Goal: Task Accomplishment & Management: Use online tool/utility

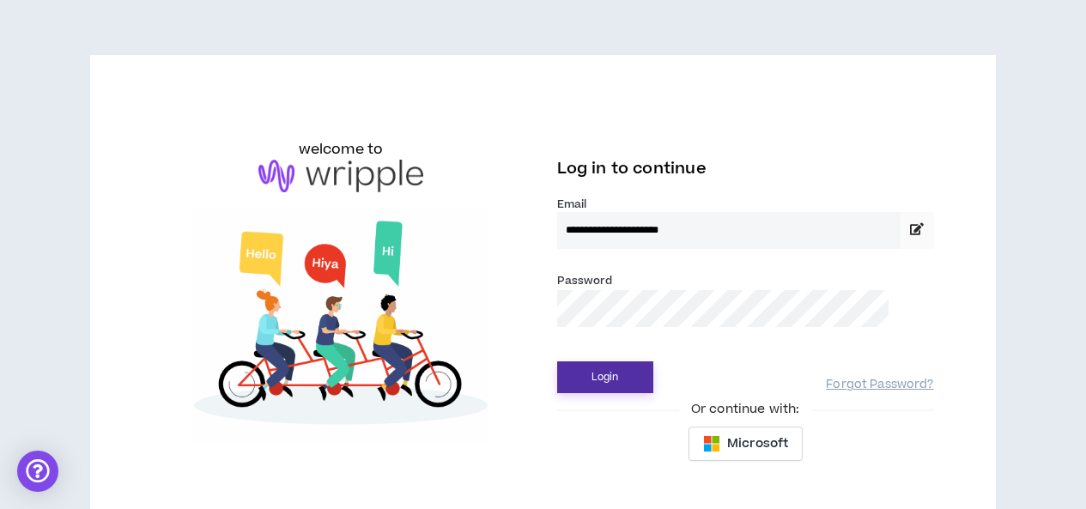
click at [598, 378] on button "Login" at bounding box center [605, 377] width 96 height 32
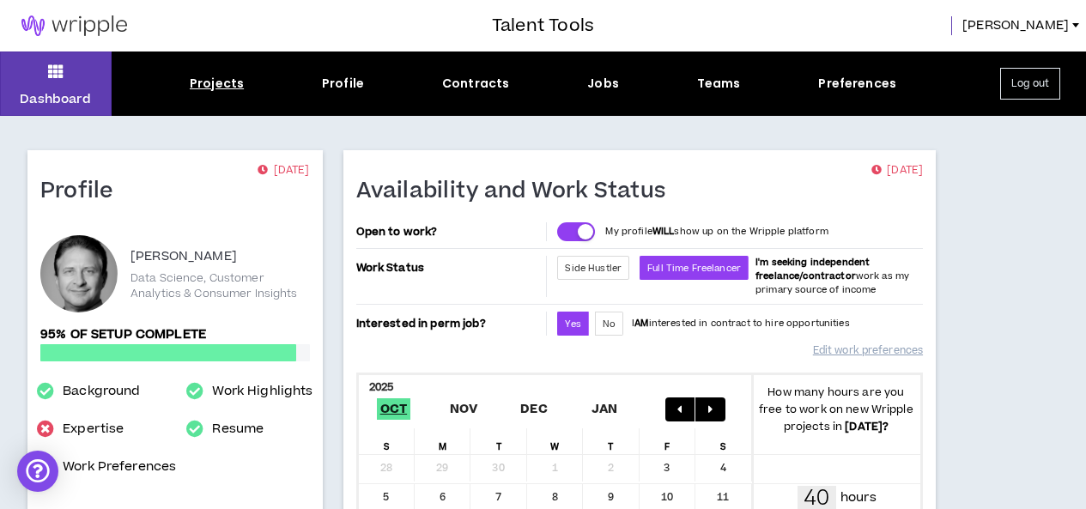
click at [235, 88] on div "Projects" at bounding box center [217, 84] width 54 height 18
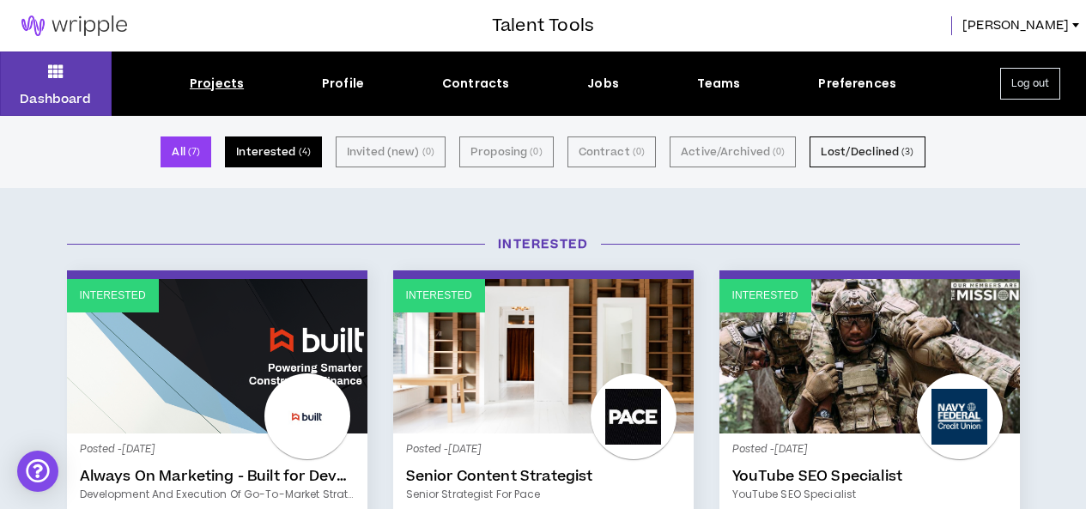
click at [297, 153] on button "Interested ( 4 )" at bounding box center [273, 151] width 97 height 31
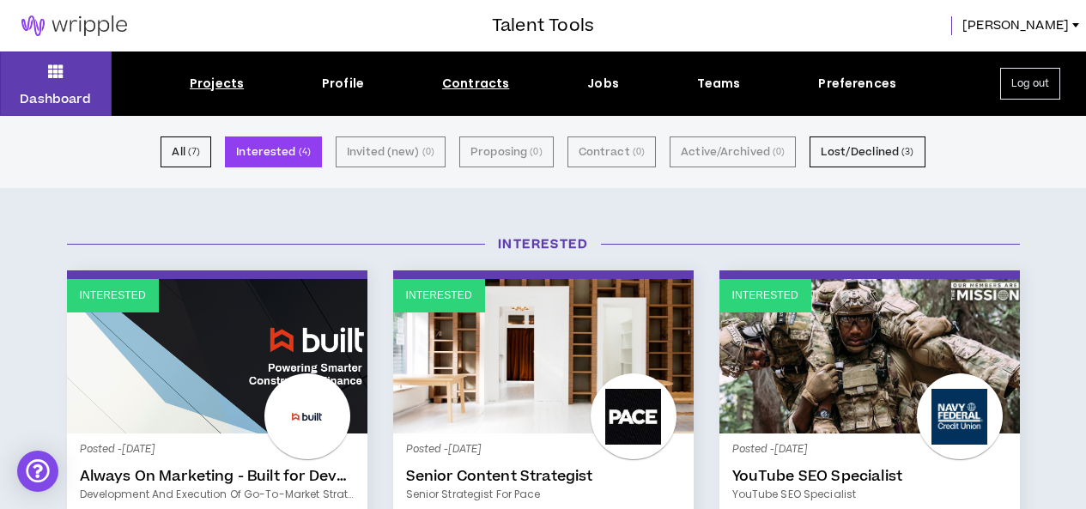
click at [493, 83] on div "Contracts" at bounding box center [475, 84] width 67 height 18
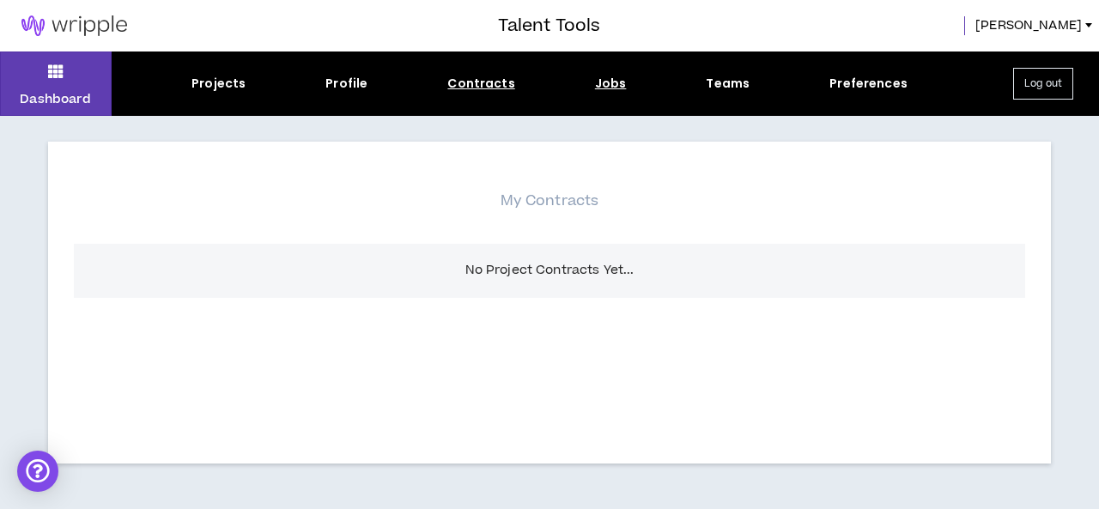
click at [616, 82] on div "Jobs" at bounding box center [611, 84] width 32 height 18
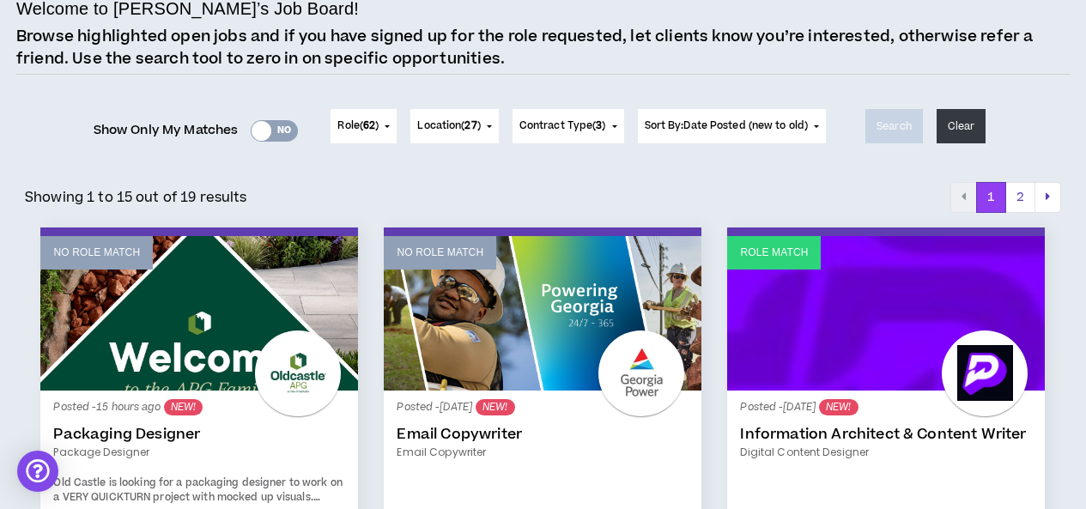
scroll to position [172, 0]
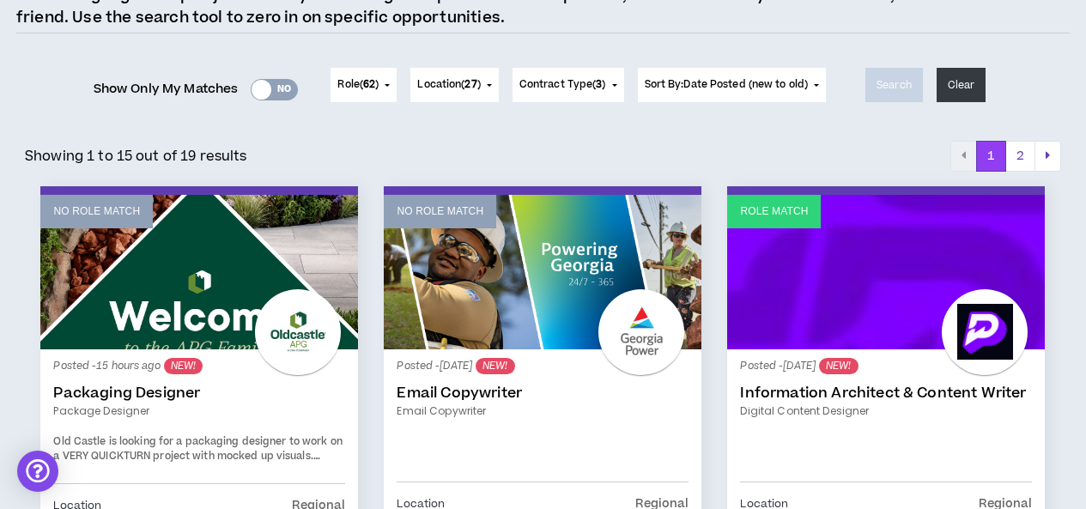
click at [275, 88] on div "Yes No" at bounding box center [274, 89] width 47 height 21
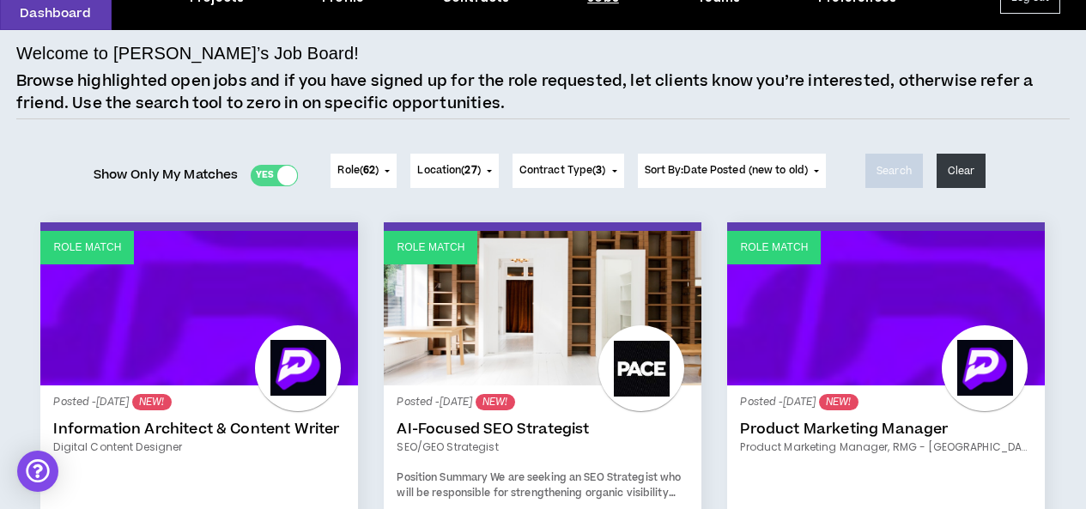
scroll to position [0, 0]
